Goal: Task Accomplishment & Management: Manage account settings

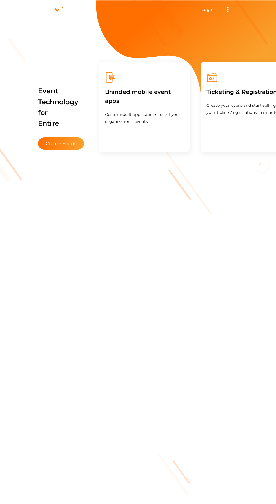
click at [208, 9] on link "Login" at bounding box center [208, 9] width 12 height 5
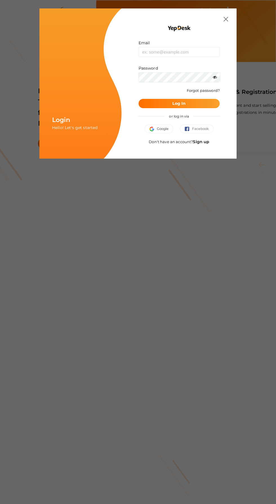
click at [150, 126] on button "Google" at bounding box center [159, 128] width 29 height 9
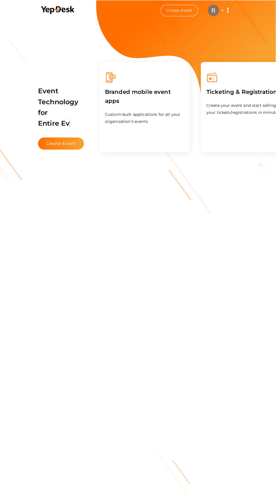
click at [211, 14] on img at bounding box center [213, 10] width 11 height 11
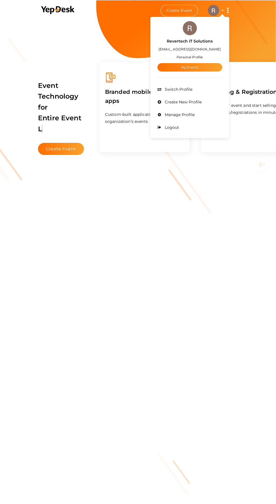
click at [172, 65] on link "My Events" at bounding box center [190, 67] width 65 height 8
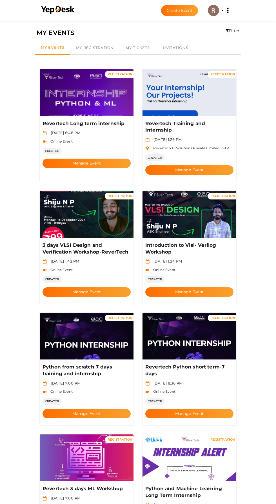
scroll to position [11, 0]
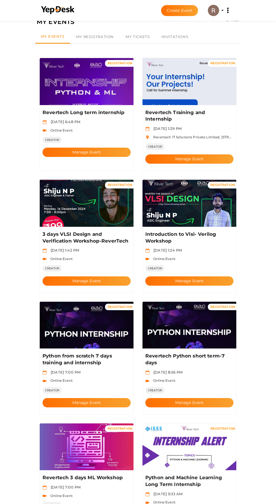
click at [176, 155] on button "Manage Event" at bounding box center [190, 159] width 88 height 9
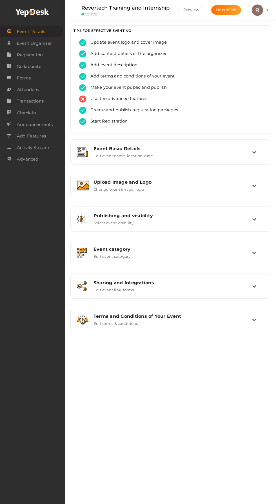
click at [100, 156] on label "Edit event name, location, date" at bounding box center [123, 154] width 59 height 7
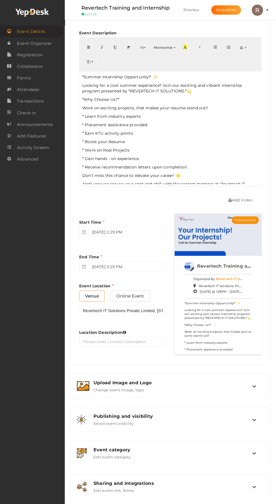
scroll to position [174, 0]
click at [209, 418] on div "Publishing and visibility Published UnPublished" at bounding box center [173, 416] width 159 height 5
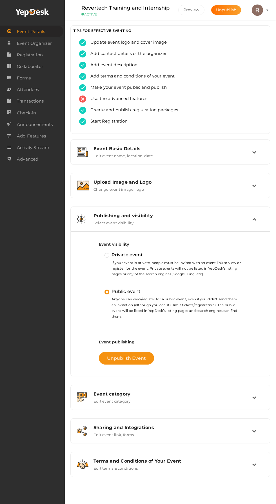
scroll to position [0, 0]
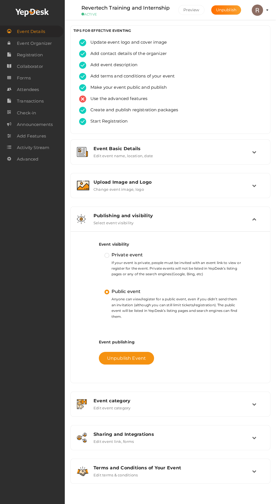
click at [29, 56] on span "Registration" at bounding box center [30, 54] width 26 height 11
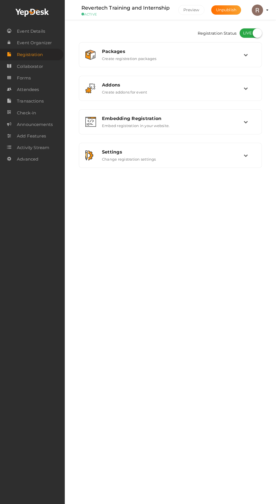
checkbox input "true"
click at [109, 59] on label "Create registration packages" at bounding box center [129, 57] width 55 height 7
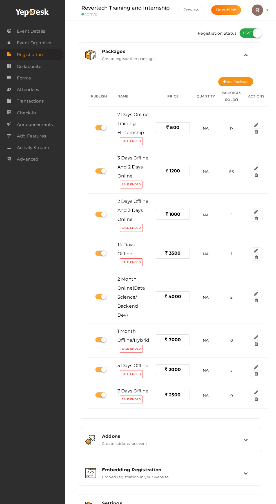
click at [31, 43] on span "Event Organizer" at bounding box center [34, 42] width 35 height 11
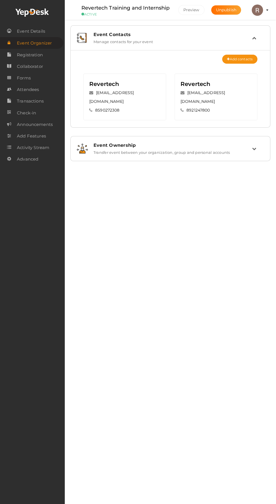
click at [30, 28] on span "Event Details" at bounding box center [31, 31] width 28 height 11
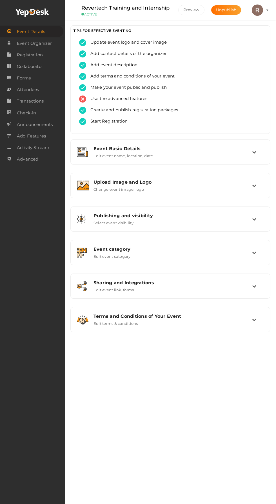
click at [254, 152] on icon at bounding box center [254, 152] width 4 height 4
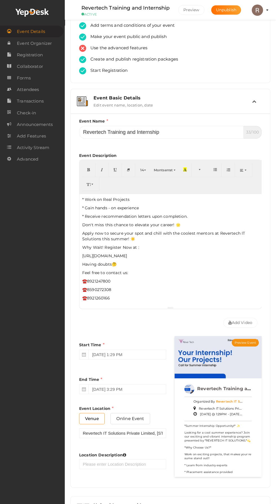
scroll to position [57, 0]
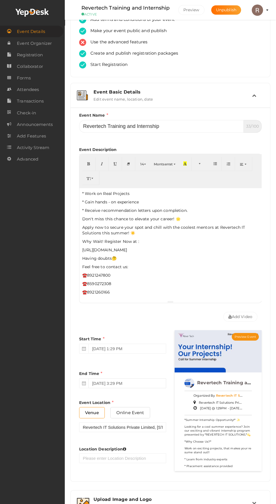
click at [137, 382] on input "December 31, 2025 3:29 PM" at bounding box center [128, 384] width 78 height 10
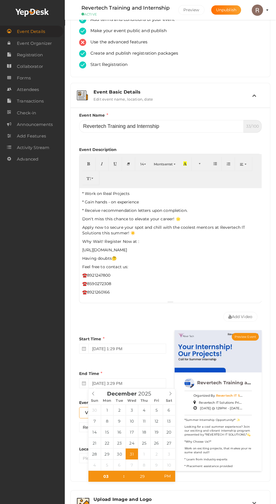
click at [64, 325] on div "Event Details Event Organizer RSVP Ticketing Registration Event Agenda Timeslot…" at bounding box center [32, 252] width 65 height 504
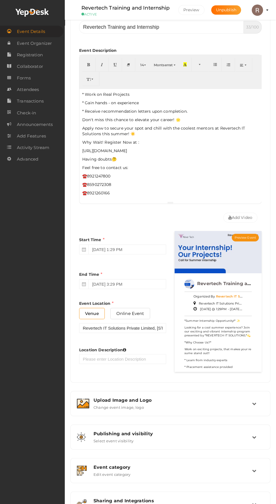
scroll to position [0, 0]
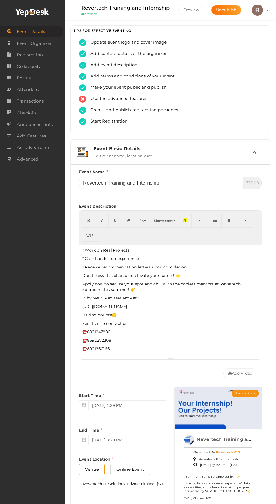
click at [24, 55] on span "Registration" at bounding box center [30, 54] width 26 height 11
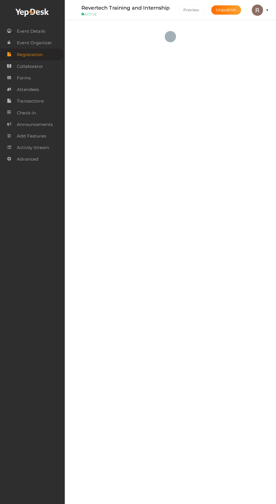
checkbox input "true"
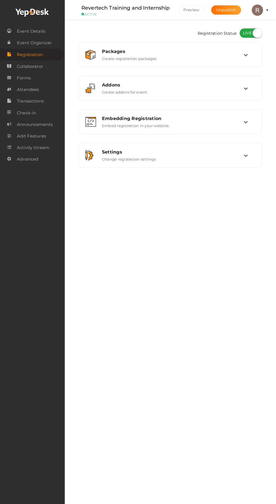
click at [109, 52] on div "Packages" at bounding box center [173, 51] width 142 height 5
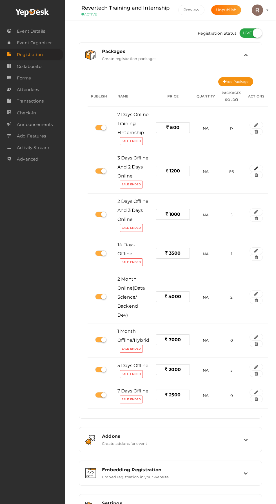
click at [257, 168] on icon "button" at bounding box center [257, 168] width 4 height 3
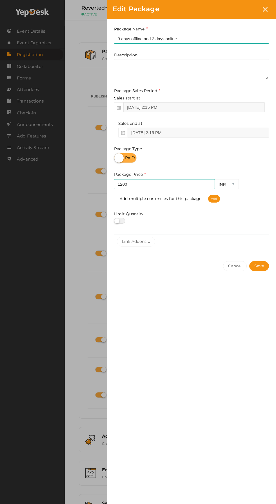
click at [215, 133] on input "Jul 24, 2025 2:15 PM" at bounding box center [199, 133] width 142 height 10
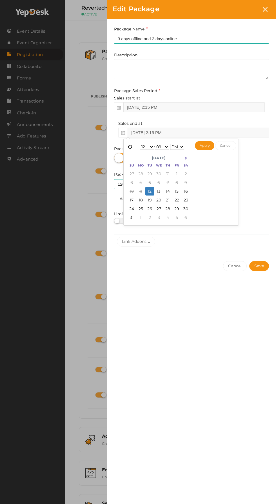
click at [182, 159] on th at bounding box center [186, 158] width 9 height 8
click at [204, 147] on button "Apply" at bounding box center [204, 145] width 19 height 9
type input "Sep 17, 2025 12:09 PM"
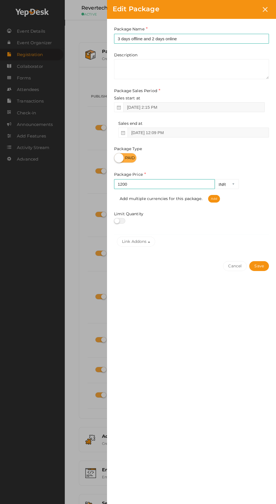
click at [262, 266] on button "Save" at bounding box center [260, 266] width 20 height 10
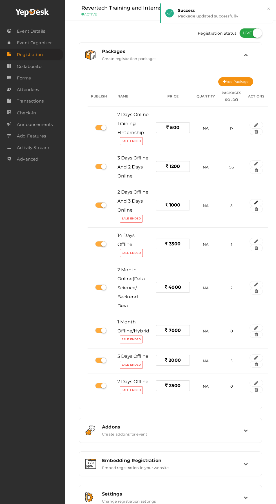
click at [257, 202] on icon "button" at bounding box center [257, 202] width 4 height 3
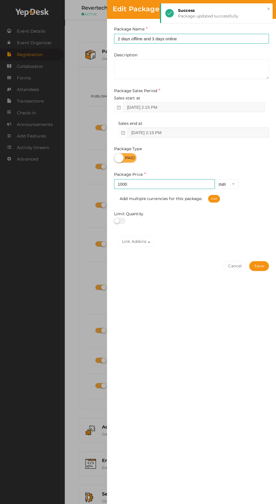
click at [206, 133] on input "Jul 24, 2025 2:15 PM" at bounding box center [199, 133] width 142 height 10
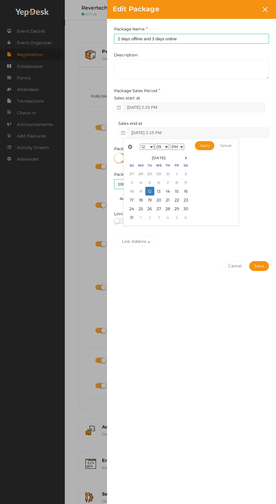
click at [189, 157] on th at bounding box center [186, 158] width 9 height 8
click at [259, 267] on button "Save" at bounding box center [260, 266] width 20 height 10
type input "Sep 17, 2025 12:09 PM"
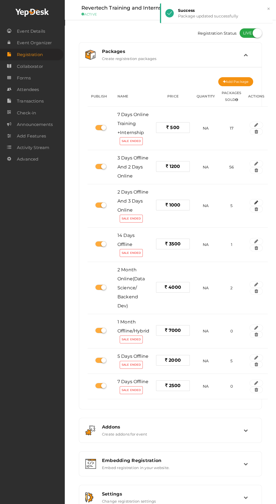
click at [257, 202] on icon "button" at bounding box center [257, 202] width 4 height 3
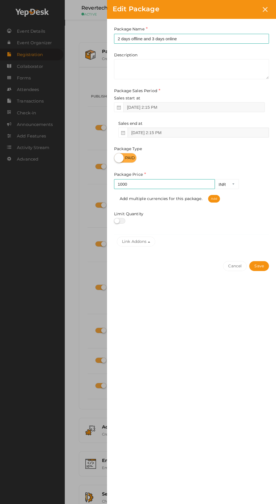
click at [214, 132] on input "Jul 24, 2025 2:15 PM" at bounding box center [199, 133] width 142 height 10
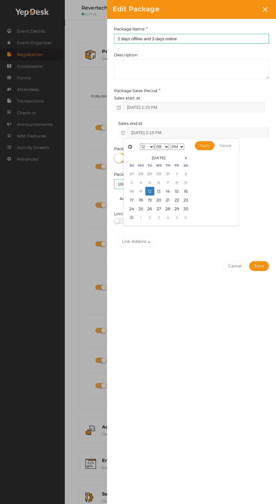
click at [185, 159] on icon at bounding box center [185, 158] width 3 height 3
click at [205, 146] on button "Apply" at bounding box center [204, 145] width 19 height 9
type input "Sep 17, 2025 12:09 PM"
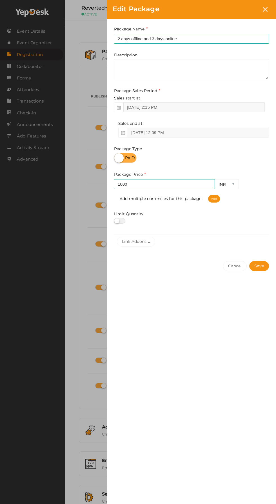
click at [260, 267] on button "Save" at bounding box center [260, 266] width 20 height 10
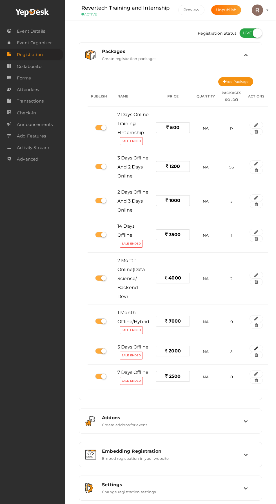
click at [257, 347] on icon "button" at bounding box center [257, 348] width 4 height 3
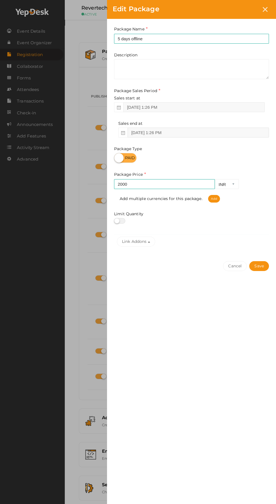
click at [223, 133] on input "Jun 27, 2025 1:26 PM" at bounding box center [199, 133] width 142 height 10
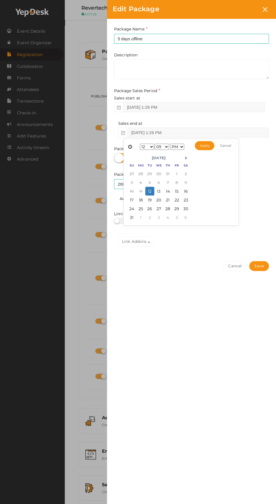
click at [186, 161] on th at bounding box center [186, 158] width 9 height 8
click at [204, 147] on button "Apply" at bounding box center [204, 145] width 19 height 9
type input "Sep 17, 2025 12:09 PM"
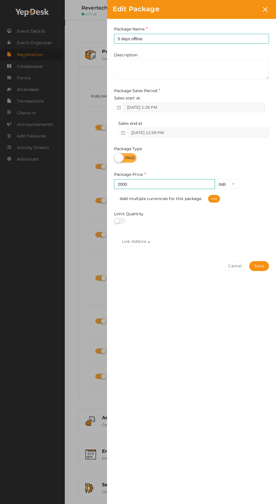
click at [260, 268] on button "Save" at bounding box center [260, 266] width 20 height 10
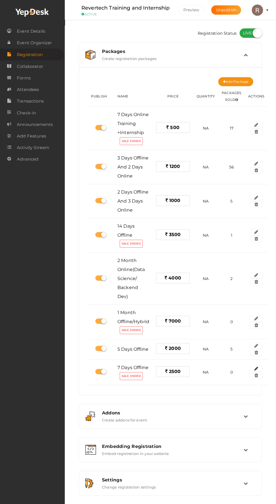
click at [256, 366] on button "button" at bounding box center [257, 369] width 14 height 7
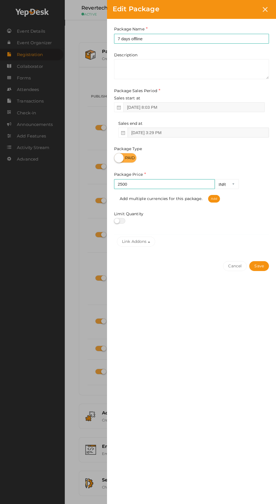
click at [233, 136] on input "Jul 24, 2025 3:29 PM" at bounding box center [199, 133] width 142 height 10
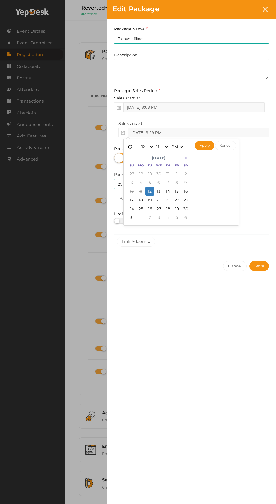
click at [186, 161] on th at bounding box center [186, 158] width 9 height 8
click at [205, 133] on input "Jul 24, 2025 3:29 PM" at bounding box center [199, 133] width 142 height 10
click at [202, 147] on button "Apply" at bounding box center [204, 145] width 19 height 9
type input "Sep 17, 2025 12:11 PM"
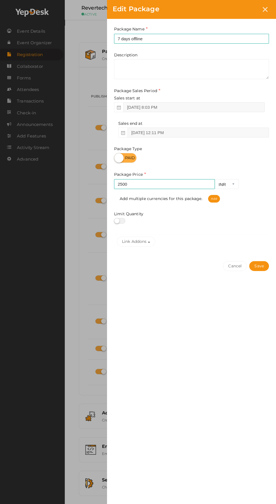
click at [258, 268] on button "Save" at bounding box center [260, 266] width 20 height 10
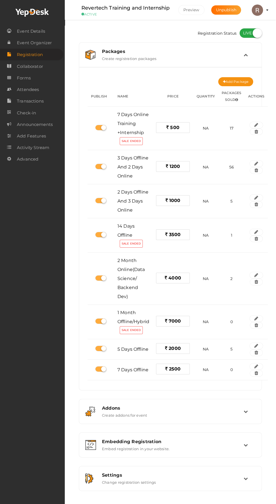
click at [21, 69] on span "Collaborator" at bounding box center [30, 66] width 26 height 11
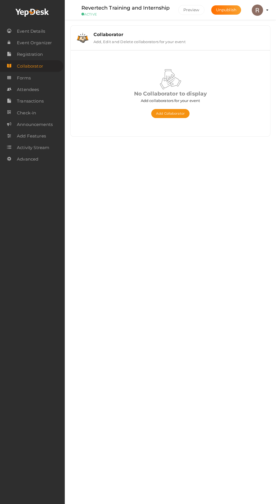
click at [21, 76] on span "Forms" at bounding box center [24, 77] width 14 height 11
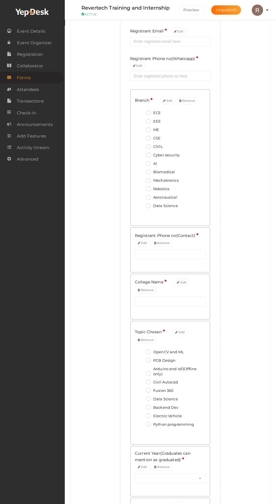
scroll to position [98, 0]
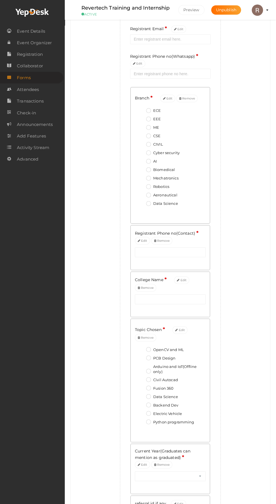
click at [173, 327] on button "Edit" at bounding box center [180, 331] width 15 height 8
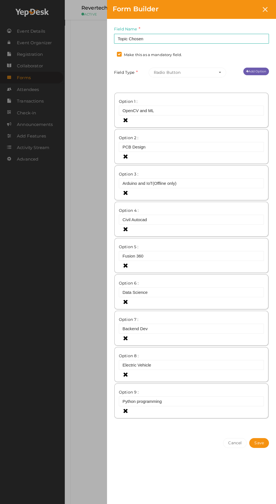
click at [258, 74] on link "Add Option" at bounding box center [257, 72] width 26 height 8
click at [255, 69] on link "Add Option" at bounding box center [257, 72] width 26 height 8
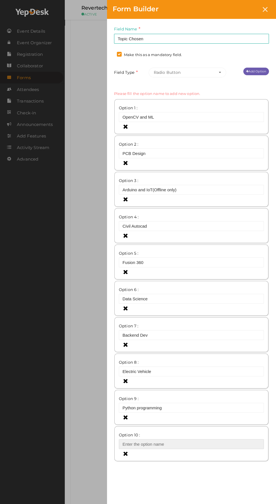
click at [187, 447] on input "text" at bounding box center [191, 445] width 145 height 10
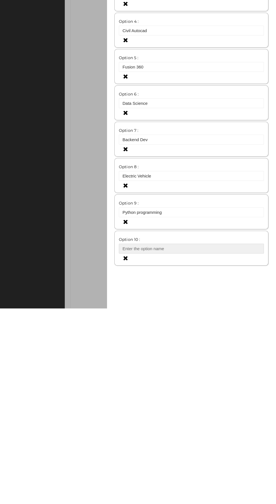
scroll to position [98, 0]
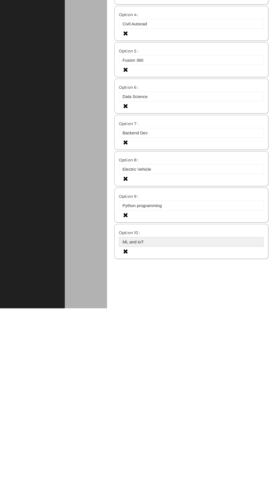
type input "ML and IoT"
click at [38, 419] on div "Form Builder Field Name Topic Chosen Required. Form field name already used. Ma…" at bounding box center [138, 252] width 276 height 504
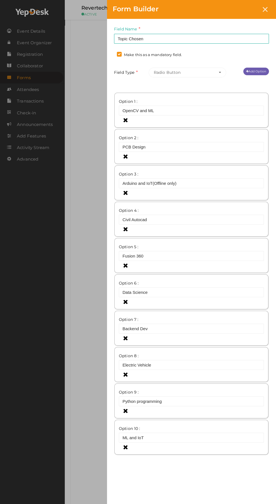
click at [260, 478] on button "Save" at bounding box center [260, 480] width 20 height 10
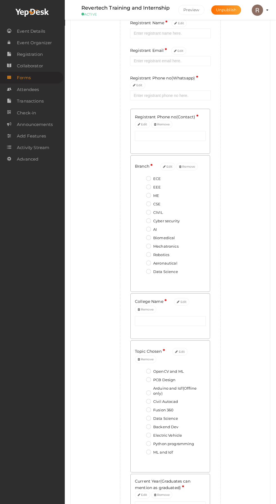
scroll to position [0, 0]
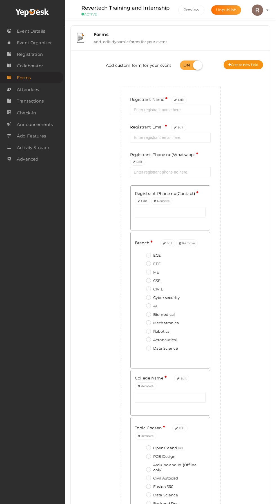
click at [24, 31] on span "Event Details" at bounding box center [31, 31] width 28 height 11
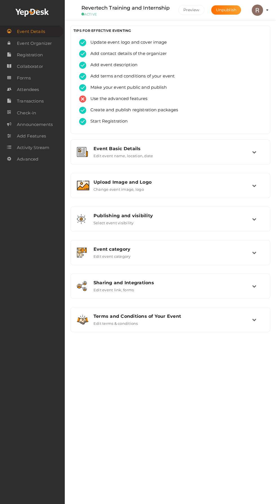
click at [201, 283] on div "Sharing and Integrations" at bounding box center [173, 282] width 159 height 5
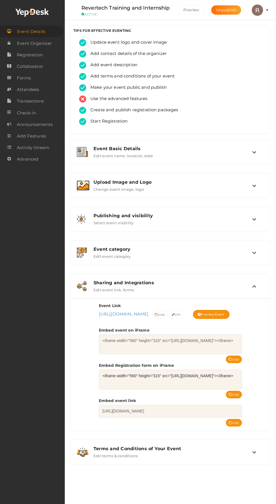
click at [166, 316] on span "copy" at bounding box center [160, 315] width 11 height 6
click at [32, 43] on span "Event Organizer" at bounding box center [34, 43] width 35 height 11
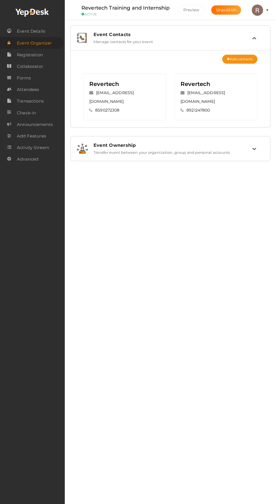
click at [26, 31] on span "Event Details" at bounding box center [31, 31] width 28 height 11
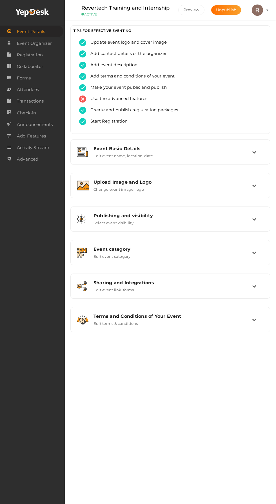
click at [103, 148] on div "Event Basic Details" at bounding box center [173, 148] width 159 height 5
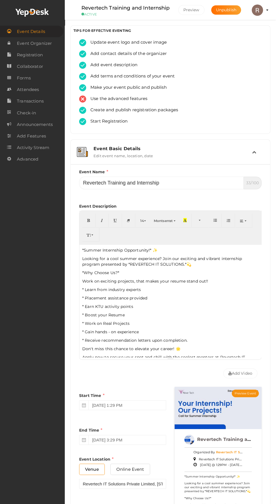
click at [103, 250] on p "*Summer Internship Opportunity!* ✨" at bounding box center [170, 251] width 177 height 6
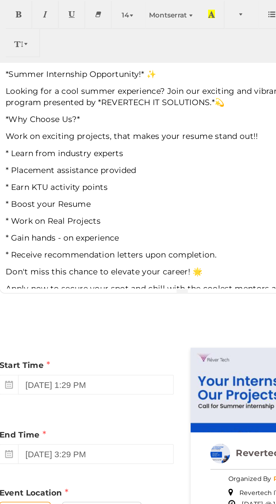
click at [103, 250] on p "*Summer Internship Opportunity!* ✨" at bounding box center [170, 251] width 177 height 6
click at [100, 250] on p "*Summer Internship Opportunity!* ✨" at bounding box center [170, 251] width 177 height 6
click at [158, 249] on p "Revertech r Internship Opportunity!* ✨" at bounding box center [170, 251] width 177 height 6
click at [154, 250] on p "Revertech r Internship Opportunity!* ✨" at bounding box center [170, 251] width 177 height 6
click at [154, 250] on p "Revertech r Internship Opportunity* ✨" at bounding box center [170, 251] width 177 height 6
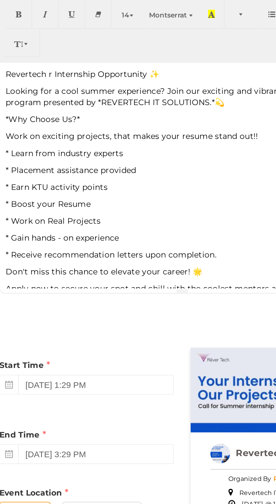
click at [105, 250] on p "Revertech r Internship Opportunity ✨" at bounding box center [170, 251] width 177 height 6
